Goal: Transaction & Acquisition: Purchase product/service

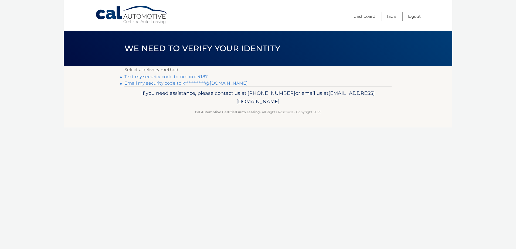
drag, startPoint x: 169, startPoint y: 76, endPoint x: 171, endPoint y: 88, distance: 12.8
click at [169, 76] on link "Text my security code to xxx-xxx-4187" at bounding box center [165, 76] width 83 height 5
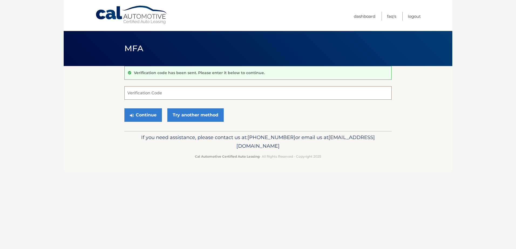
click at [153, 93] on input "Verification Code" at bounding box center [257, 92] width 267 height 13
type input "399185"
click at [124, 108] on button "Continue" at bounding box center [143, 114] width 38 height 13
click at [157, 114] on button "Continue" at bounding box center [143, 114] width 38 height 13
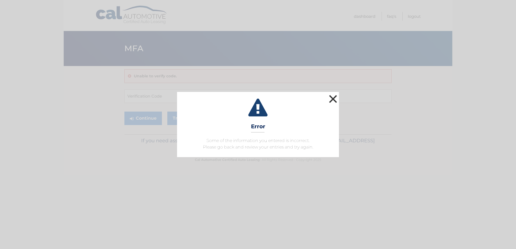
click at [332, 100] on button "×" at bounding box center [333, 99] width 11 height 11
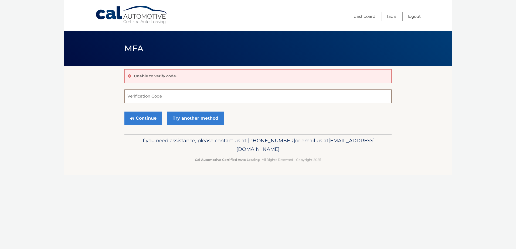
click at [166, 99] on input "Verification Code" at bounding box center [257, 96] width 267 height 13
type input "399185"
click at [146, 120] on button "Continue" at bounding box center [143, 118] width 38 height 13
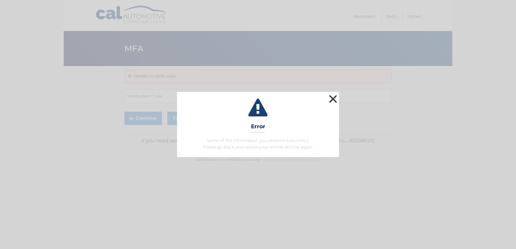
click at [335, 96] on button "×" at bounding box center [333, 99] width 11 height 11
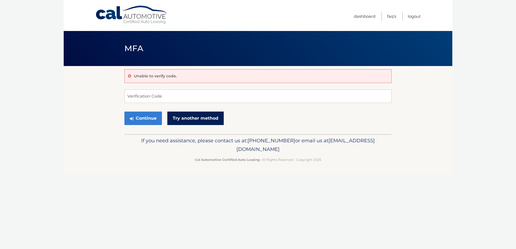
click at [187, 120] on link "Try another method" at bounding box center [195, 118] width 56 height 13
click at [169, 94] on input "Verification Code" at bounding box center [257, 96] width 267 height 13
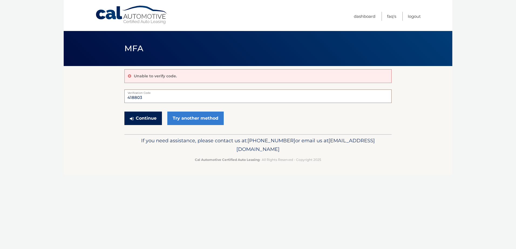
type input "418803"
click at [148, 121] on button "Continue" at bounding box center [143, 118] width 38 height 13
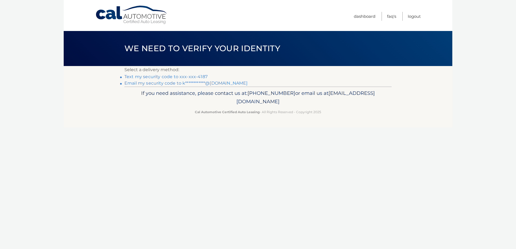
click at [190, 76] on link "Text my security code to xxx-xxx-4187" at bounding box center [165, 76] width 83 height 5
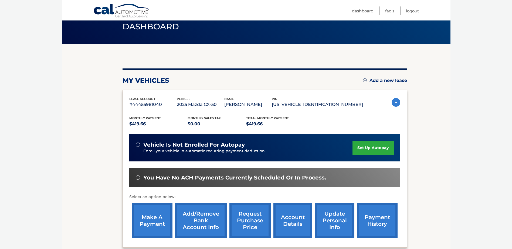
scroll to position [54, 0]
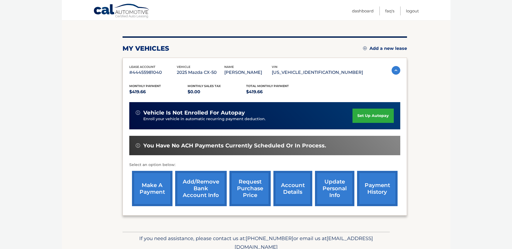
click at [147, 198] on link "make a payment" at bounding box center [152, 188] width 40 height 35
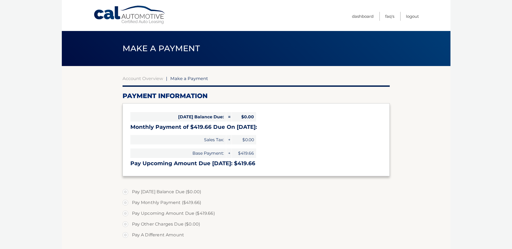
select select "N2YxMGZjMDgtY2YxZC00ZTU4LWJhOGItNmZjMzM2MzFkNDUw"
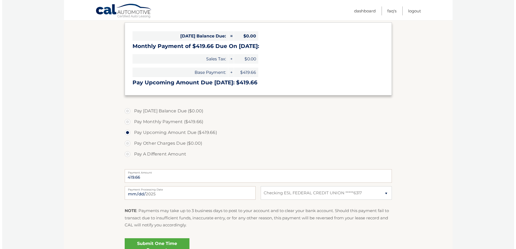
scroll to position [108, 0]
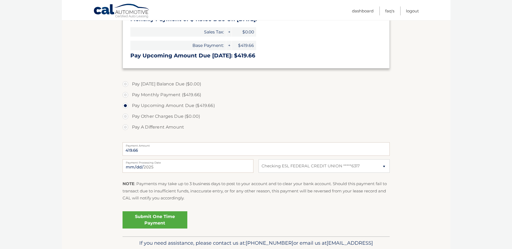
click at [151, 222] on link "Submit One Time Payment" at bounding box center [154, 220] width 65 height 17
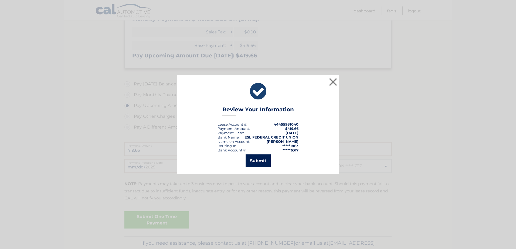
click at [250, 159] on button "Submit" at bounding box center [258, 161] width 25 height 13
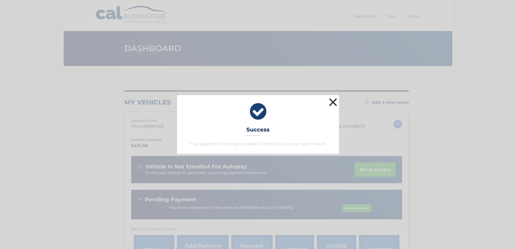
click at [331, 103] on button "×" at bounding box center [333, 102] width 11 height 11
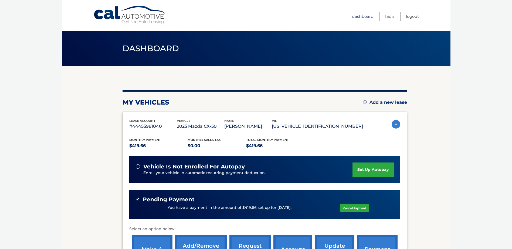
drag, startPoint x: 364, startPoint y: 17, endPoint x: 351, endPoint y: 46, distance: 31.5
click at [364, 17] on link "Dashboard" at bounding box center [363, 16] width 22 height 9
click at [417, 15] on link "Logout" at bounding box center [412, 16] width 13 height 9
